Goal: Task Accomplishment & Management: Complete application form

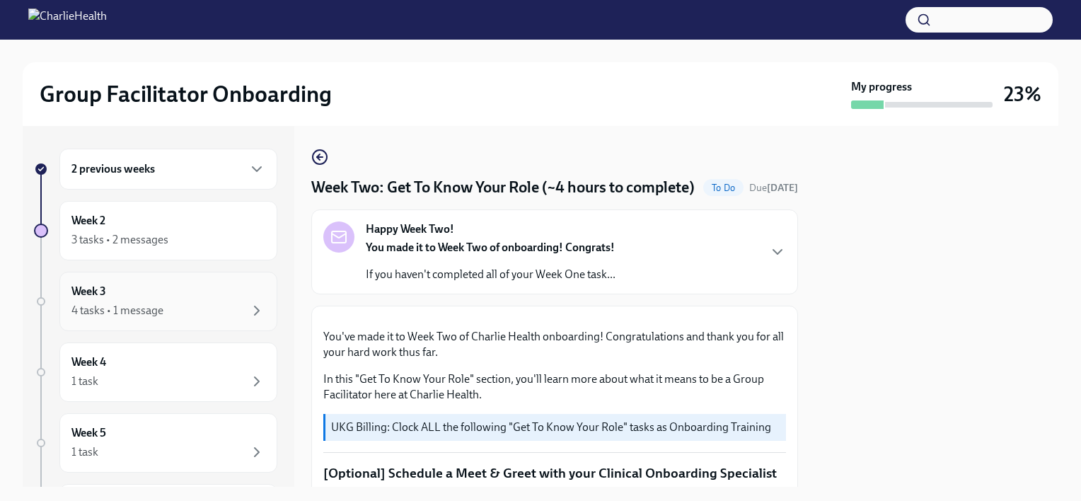
click at [178, 272] on div "Week 3 4 tasks • 1 message" at bounding box center [168, 301] width 218 height 59
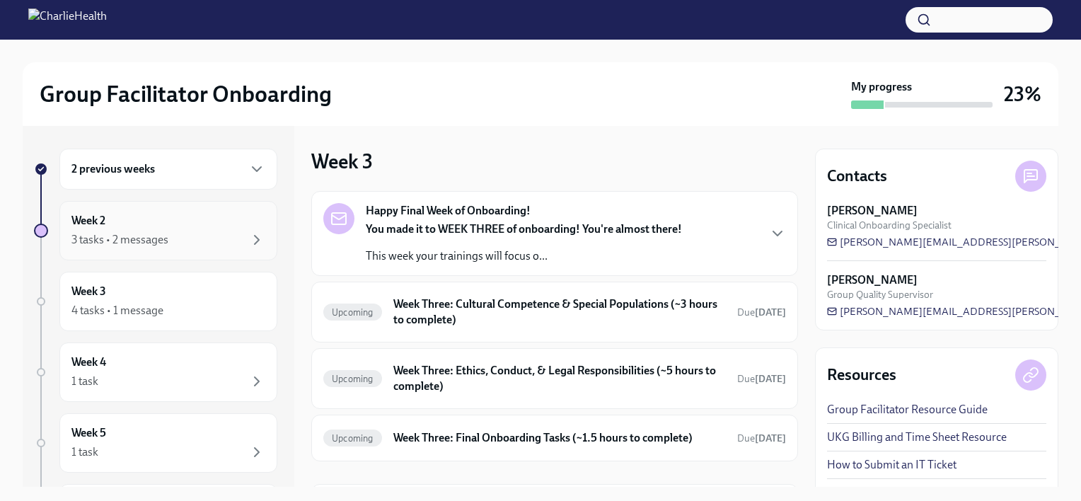
click at [103, 238] on div "3 tasks • 2 messages" at bounding box center [119, 240] width 97 height 16
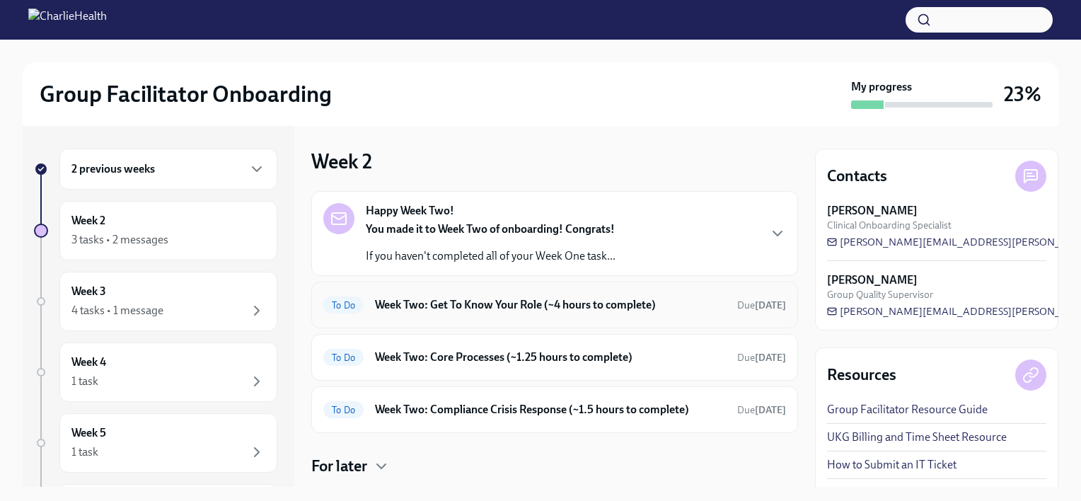
click at [364, 312] on div "To Do Week Two: Get To Know Your Role (~4 hours to complete) Due [DATE]" at bounding box center [554, 305] width 463 height 23
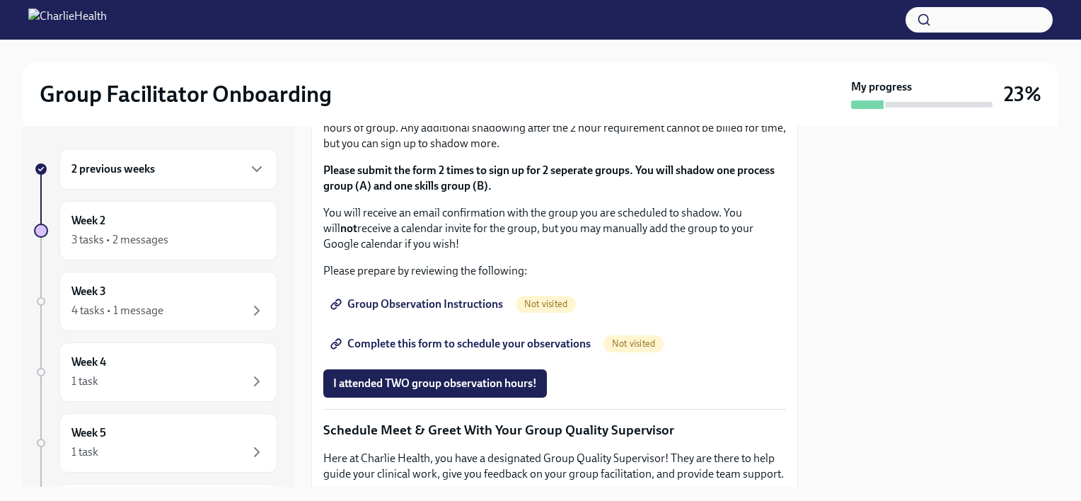
scroll to position [794, 0]
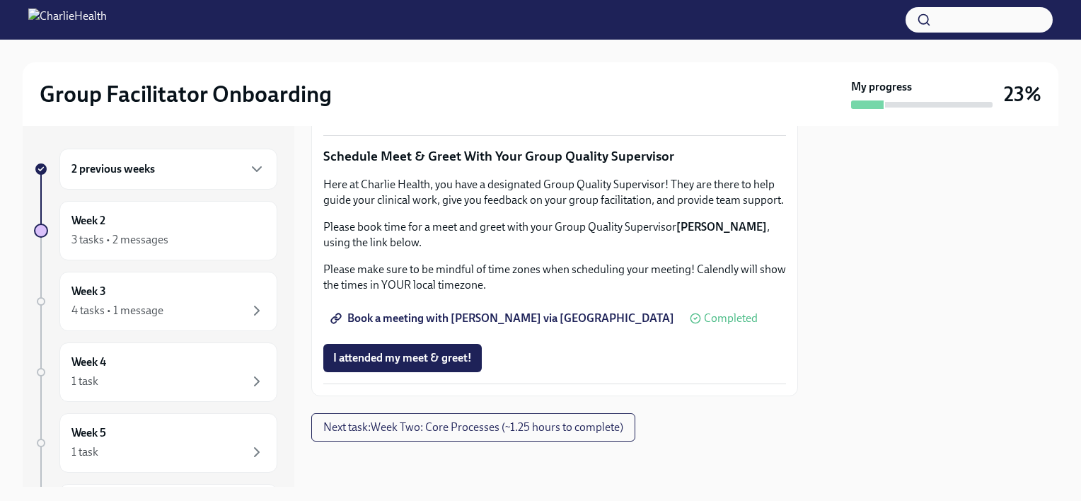
scroll to position [1201, 0]
click at [531, 45] on div "Group Observation Instructions Not visited" at bounding box center [554, 30] width 463 height 28
click at [449, 37] on span "Group Observation Instructions" at bounding box center [418, 30] width 170 height 14
